Goal: Information Seeking & Learning: Learn about a topic

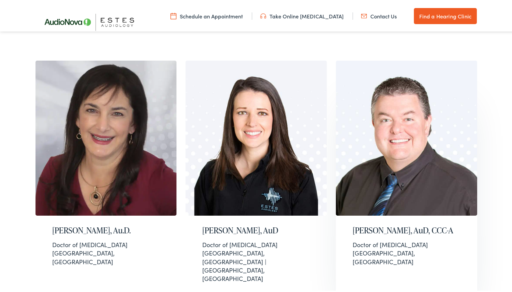
scroll to position [469, 0]
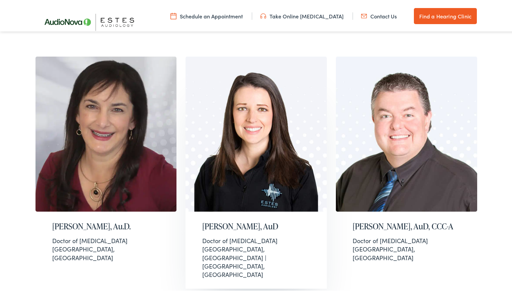
click at [234, 220] on h2 "[PERSON_NAME], AuD" at bounding box center [256, 225] width 108 height 10
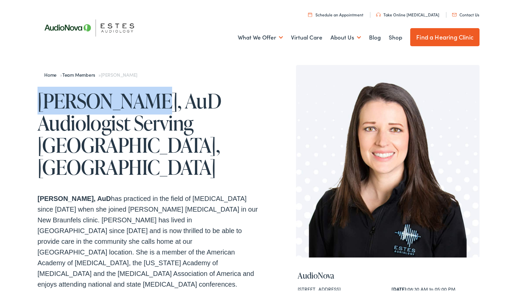
drag, startPoint x: 130, startPoint y: 98, endPoint x: 35, endPoint y: 99, distance: 94.1
click at [37, 99] on h1 "[PERSON_NAME], AuD Audiologist Serving [GEOGRAPHIC_DATA], [GEOGRAPHIC_DATA]" at bounding box center [147, 132] width 221 height 88
drag, startPoint x: 35, startPoint y: 99, endPoint x: 56, endPoint y: 100, distance: 20.1
copy h1 "Paige Juarez"
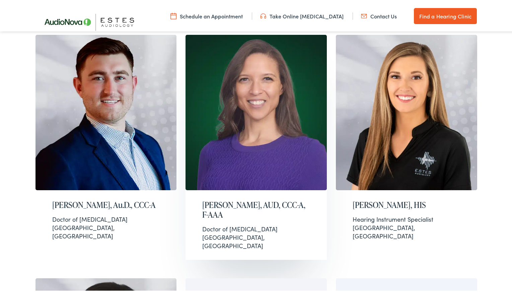
scroll to position [204, 0]
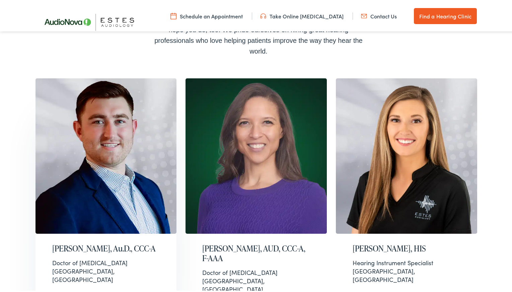
click at [52, 242] on h2 "Dane Leavitt, Au.D., CCC-A" at bounding box center [106, 247] width 108 height 10
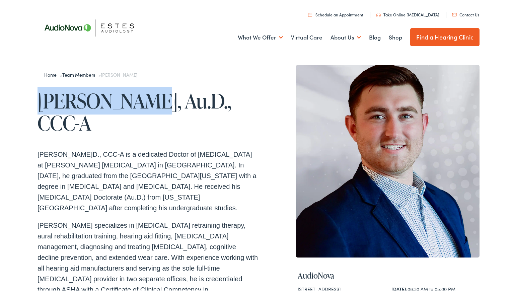
drag, startPoint x: 135, startPoint y: 98, endPoint x: 29, endPoint y: 98, distance: 105.8
click at [29, 98] on div "Home » Team Members » Dane Leavitt Dane Leavitt, Au.D., CCC-A Dr. Dane Leavitt,…" at bounding box center [258, 265] width 517 height 422
drag, startPoint x: 29, startPoint y: 98, endPoint x: 42, endPoint y: 97, distance: 13.1
copy h1 "Dane Leavitt"
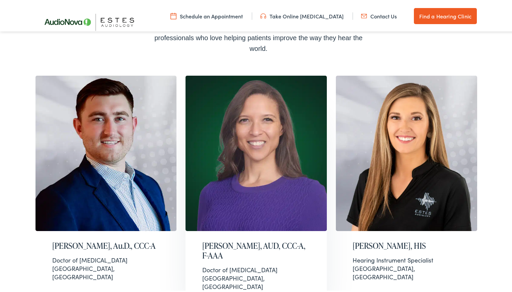
scroll to position [204, 0]
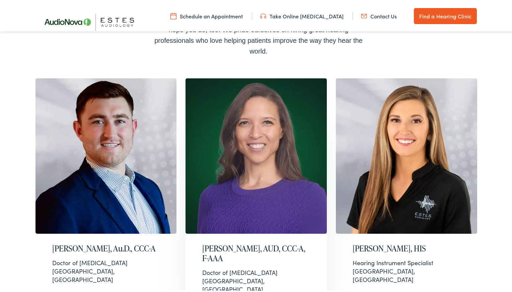
click at [267, 154] on img at bounding box center [255, 154] width 141 height 155
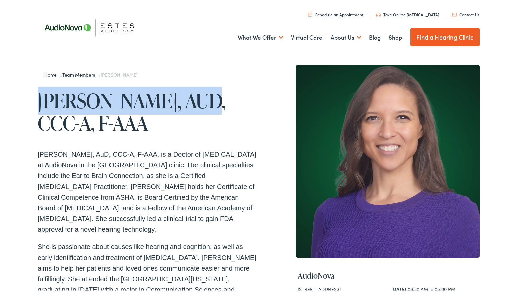
drag, startPoint x: 178, startPoint y: 98, endPoint x: 31, endPoint y: 98, distance: 146.6
click at [31, 98] on div "Home » Team Members » [PERSON_NAME] [PERSON_NAME], AUD, CCC-A, F-AAA [PERSON_NA…" at bounding box center [258, 262] width 517 height 416
drag, startPoint x: 31, startPoint y: 98, endPoint x: 50, endPoint y: 97, distance: 18.1
copy h1 "[PERSON_NAME]"
